Goal: Task Accomplishment & Management: Manage account settings

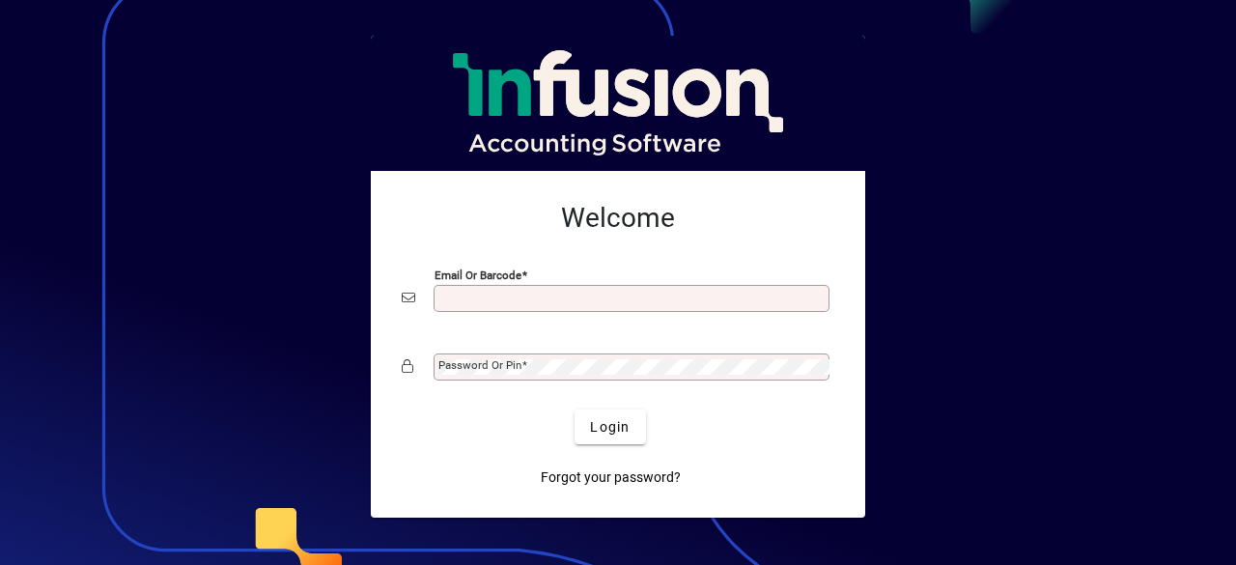
click at [535, 303] on input "Email or Barcode" at bounding box center [633, 298] width 390 height 15
